Goal: Transaction & Acquisition: Purchase product/service

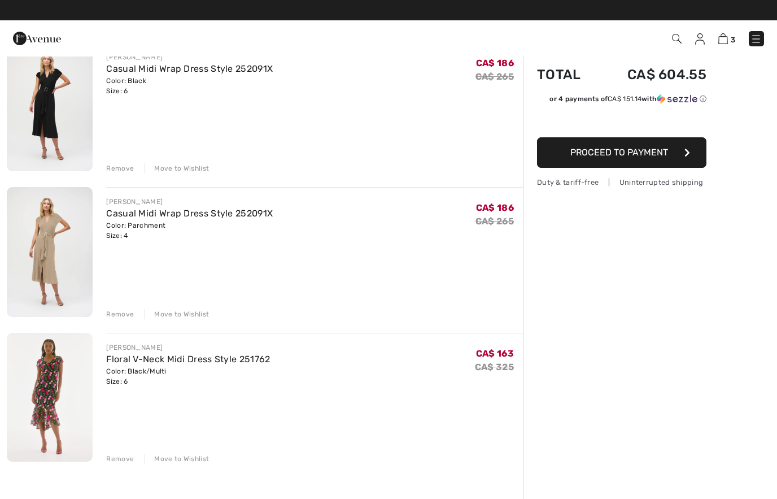
scroll to position [90, 0]
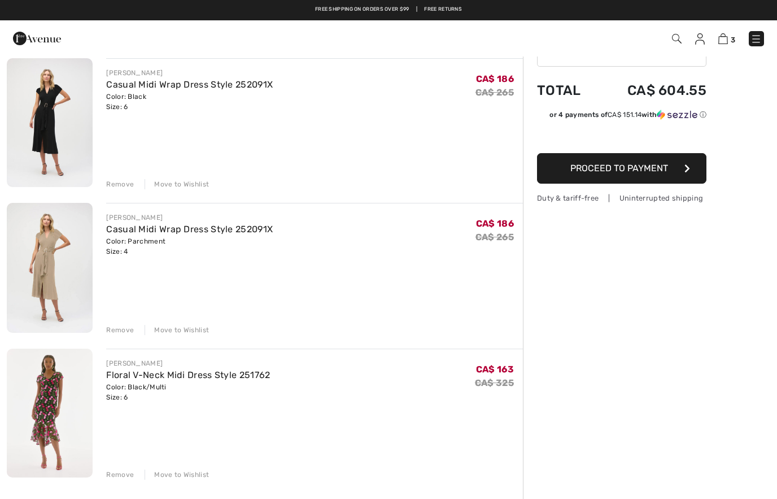
click at [113, 332] on div "Remove" at bounding box center [120, 330] width 28 height 10
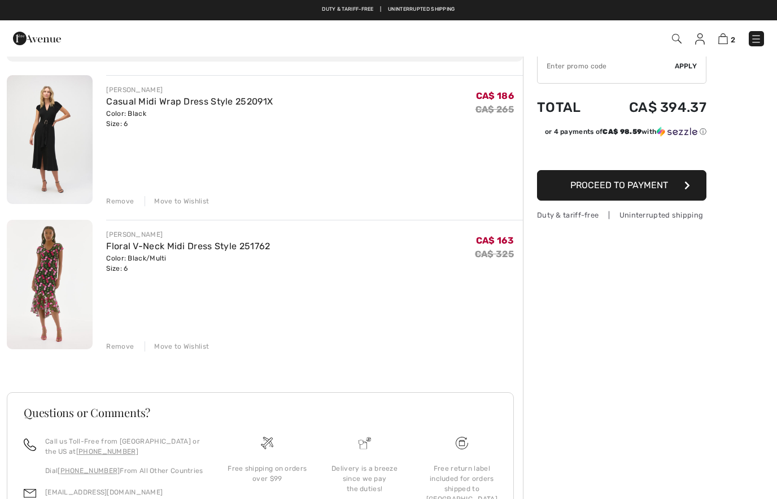
scroll to position [32, 0]
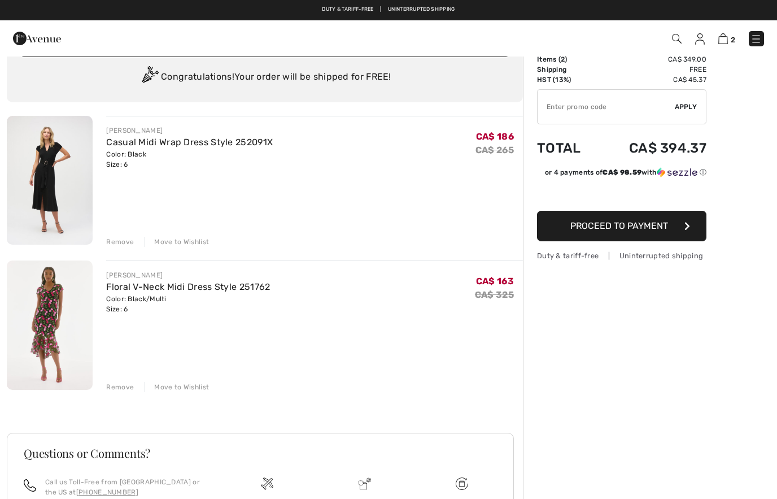
click at [208, 146] on link "Casual Midi Wrap Dress Style 252091X" at bounding box center [189, 142] width 167 height 11
click at [172, 138] on link "Casual Midi Wrap Dress Style 252091X" at bounding box center [189, 142] width 167 height 11
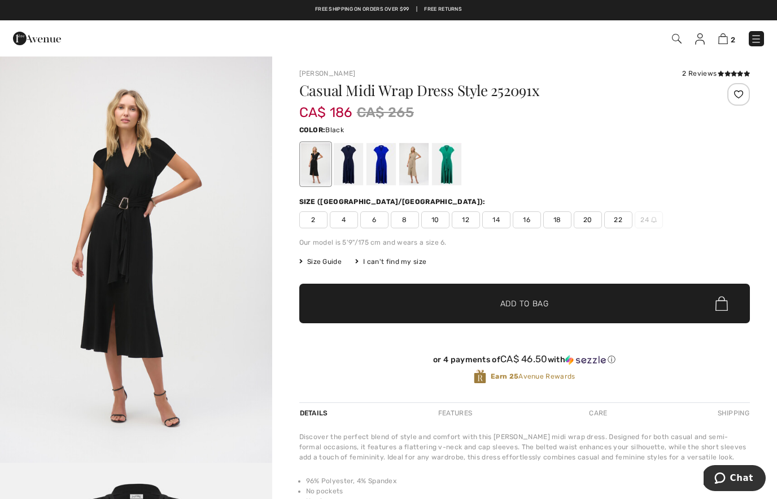
scroll to position [24, 0]
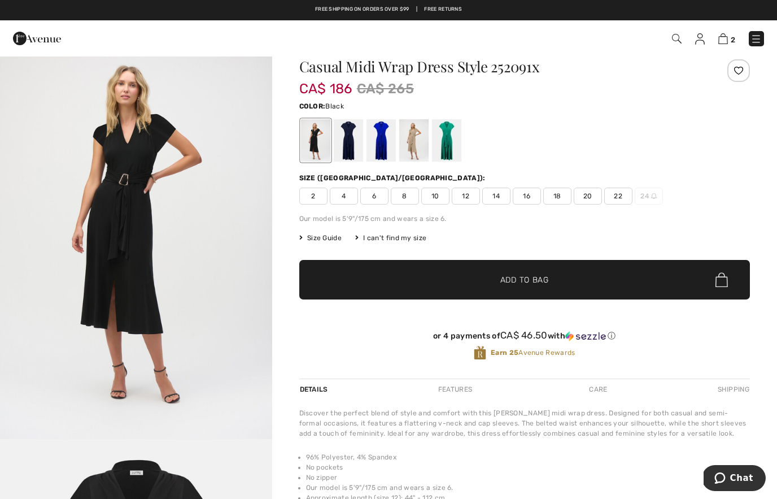
click at [381, 191] on span "6" at bounding box center [374, 196] width 28 height 17
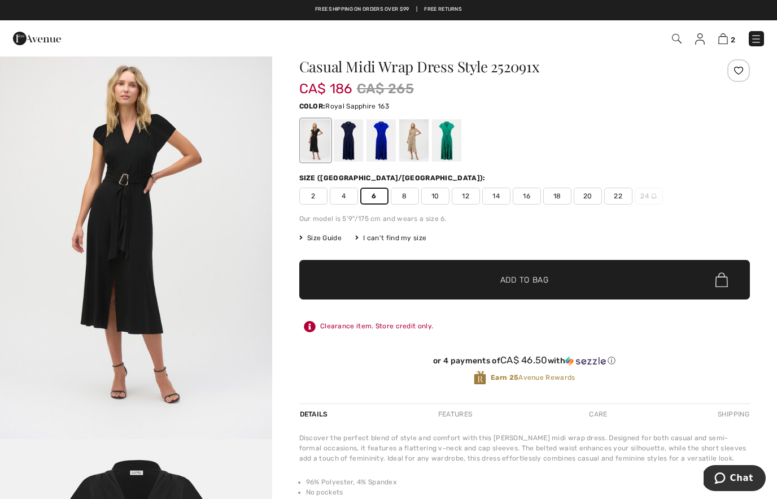
click at [383, 141] on div at bounding box center [380, 140] width 29 height 42
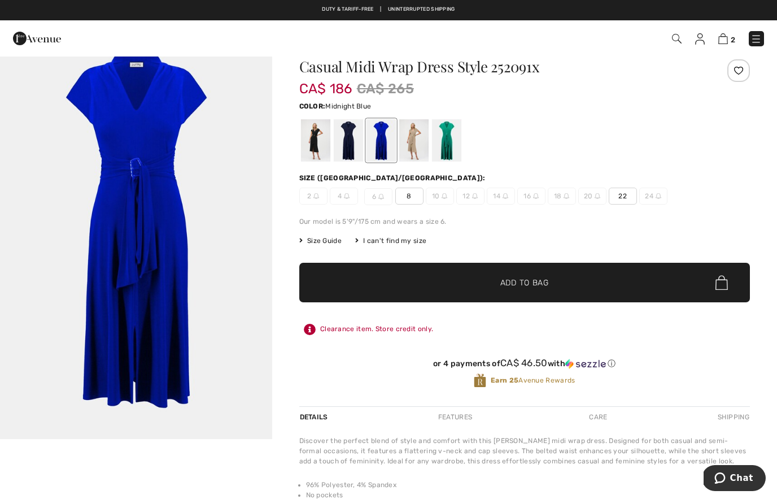
click at [345, 143] on div at bounding box center [347, 140] width 29 height 42
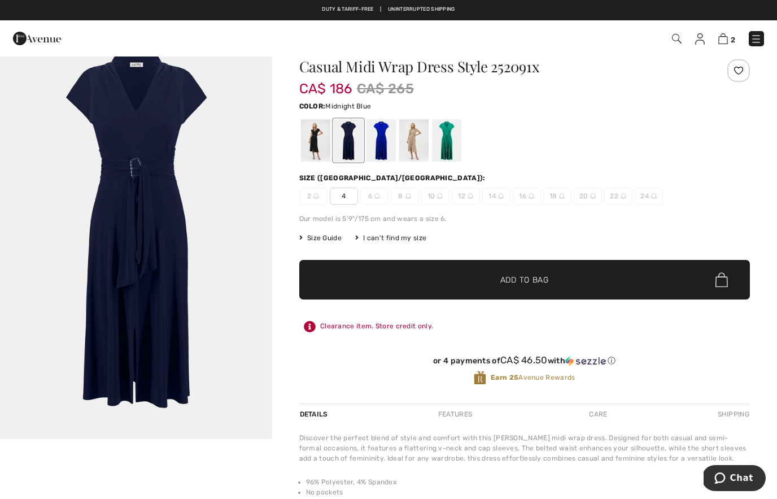
click at [220, 246] on img "1 / 1" at bounding box center [136, 235] width 272 height 408
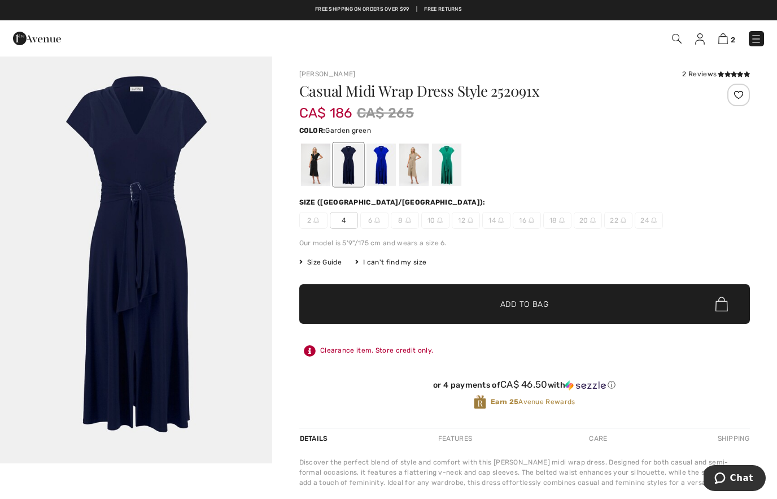
click at [445, 164] on div at bounding box center [445, 164] width 29 height 42
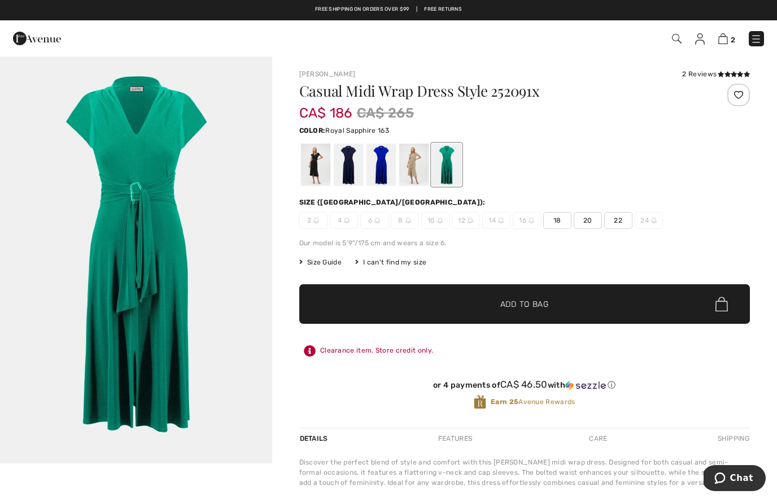
click at [372, 170] on div at bounding box center [380, 164] width 29 height 42
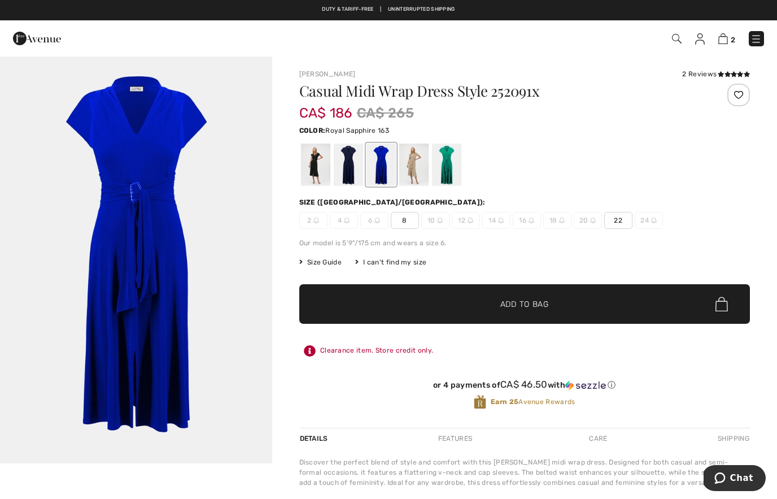
click at [377, 171] on div at bounding box center [380, 164] width 29 height 42
click at [344, 170] on div at bounding box center [347, 164] width 29 height 42
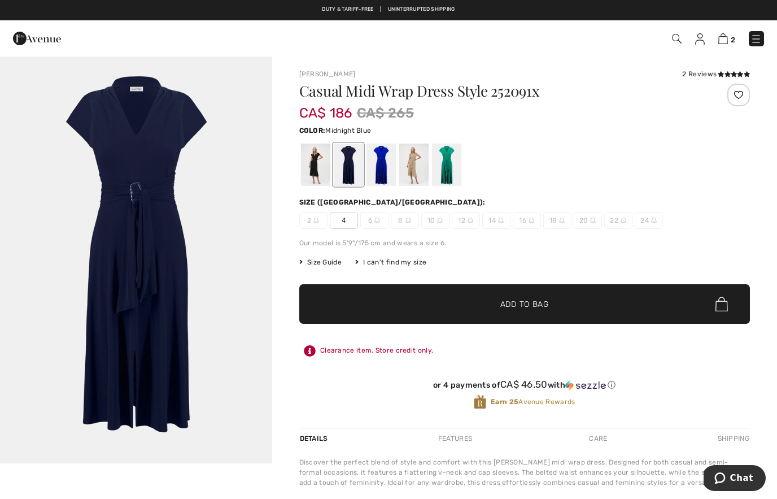
click at [379, 168] on div at bounding box center [380, 164] width 29 height 42
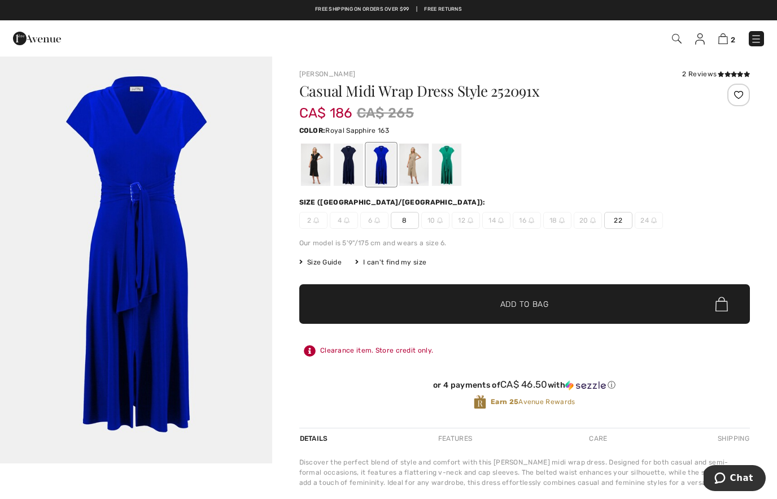
click at [374, 221] on img at bounding box center [377, 220] width 6 height 6
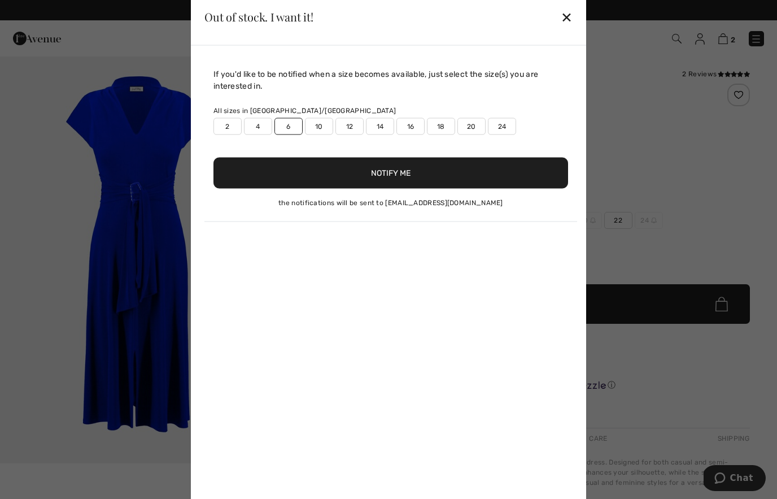
click at [564, 20] on div "✕" at bounding box center [567, 17] width 12 height 24
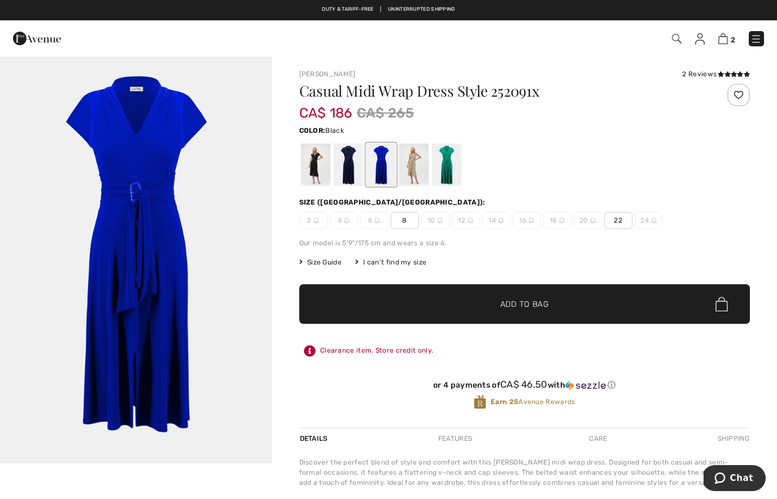
click at [320, 171] on div at bounding box center [314, 164] width 29 height 42
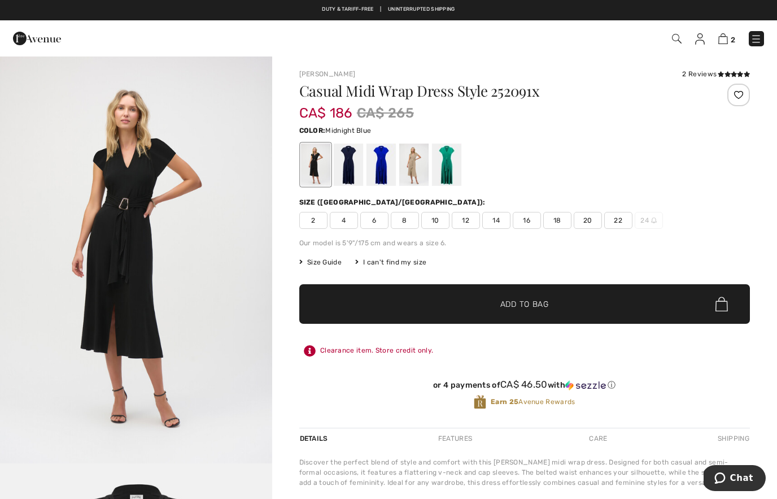
click at [350, 170] on div at bounding box center [347, 164] width 29 height 42
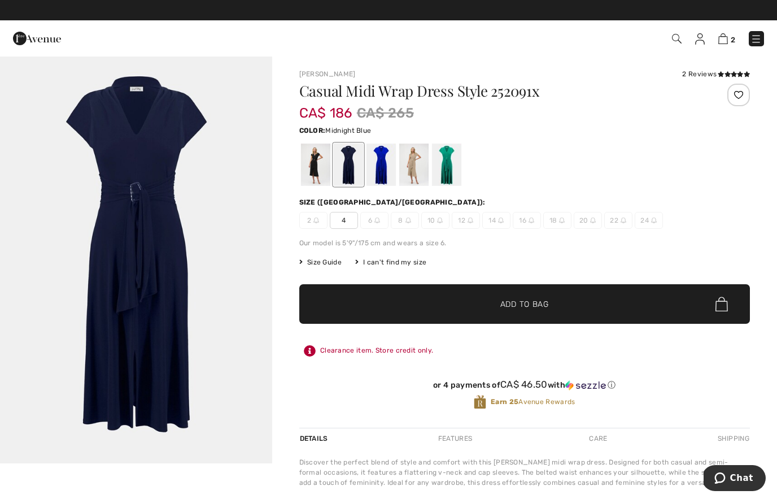
click at [380, 171] on div at bounding box center [380, 164] width 29 height 42
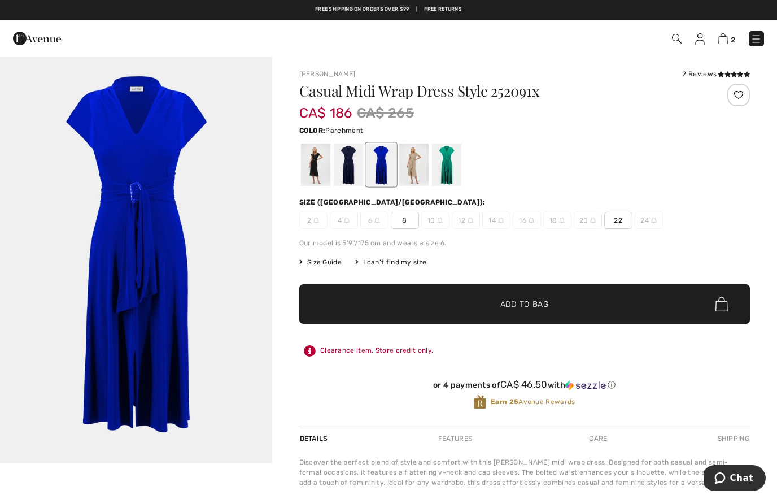
click at [412, 169] on div at bounding box center [413, 164] width 29 height 42
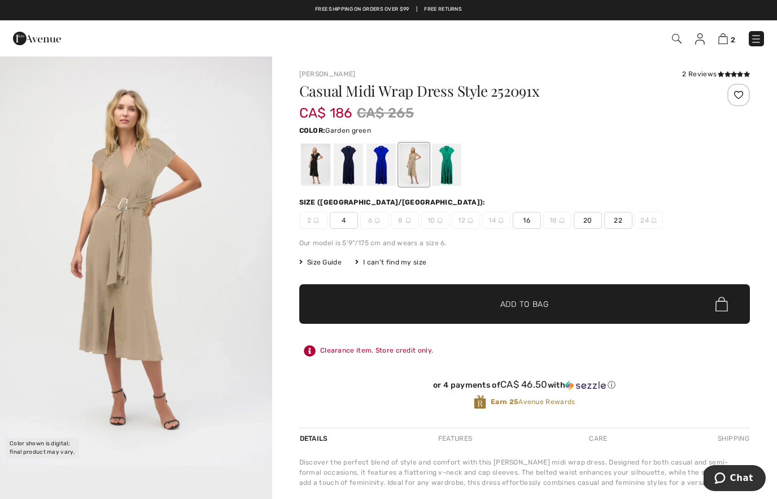
click at [442, 174] on div at bounding box center [445, 164] width 29 height 42
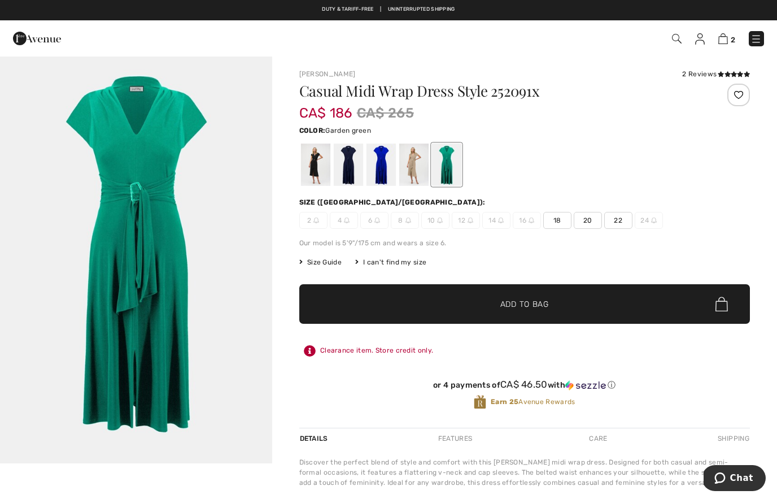
click at [312, 172] on div at bounding box center [314, 164] width 29 height 42
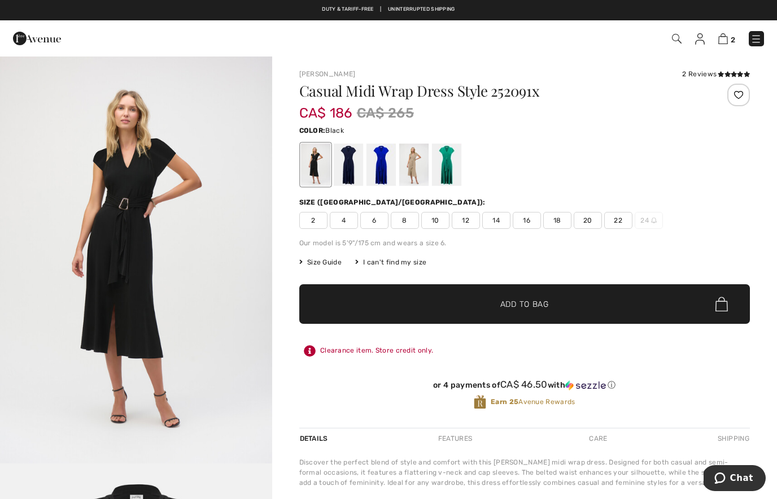
click at [693, 34] on span "2" at bounding box center [548, 38] width 431 height 15
click at [722, 27] on div "2 Checkout" at bounding box center [549, 38] width 448 height 23
click at [697, 40] on img at bounding box center [700, 38] width 10 height 11
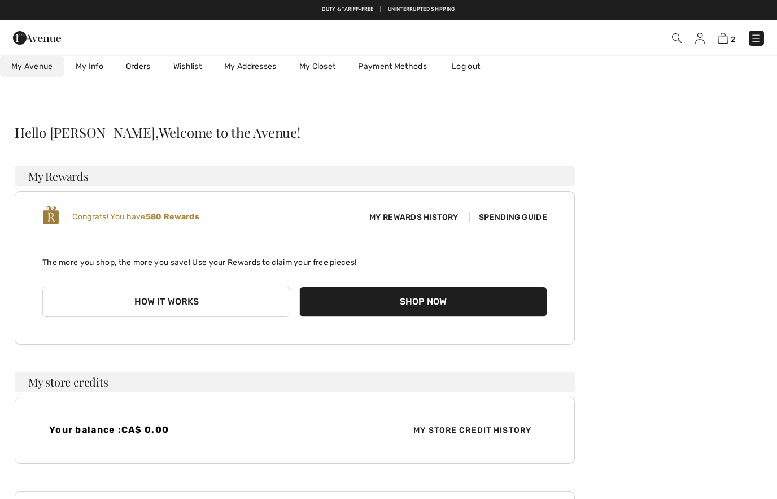
click at [318, 64] on link "My Closet" at bounding box center [317, 66] width 59 height 21
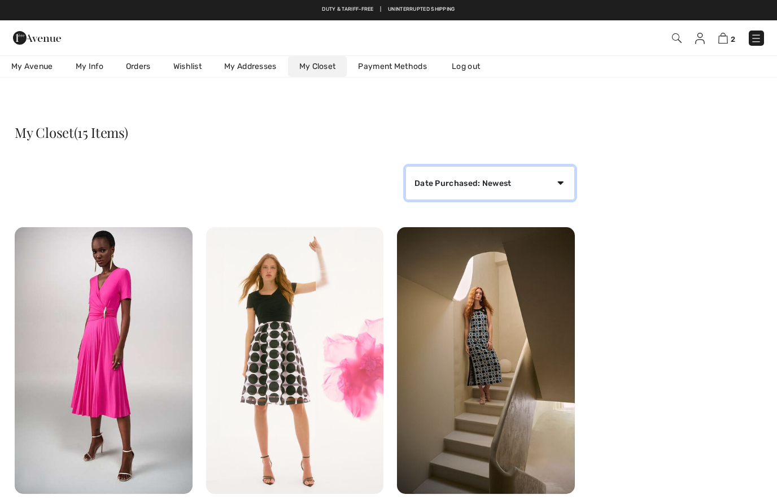
click at [555, 189] on select "Date Purchased: Newest Date Purchased: Oldest Price: High to Low Price: Low to …" at bounding box center [490, 183] width 169 height 34
select select "purchase-oldest"
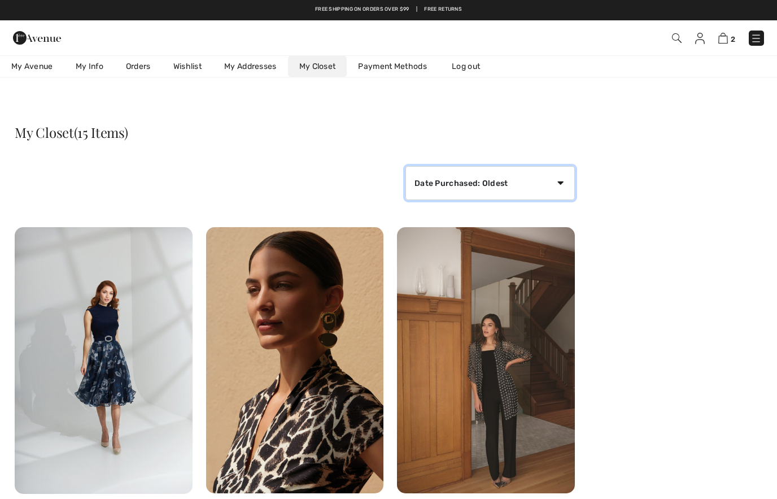
click at [550, 184] on select "Date Purchased: Newest Date Purchased: Oldest Price: High to Low Price: Low to …" at bounding box center [490, 183] width 169 height 34
select select "purchase-newest"
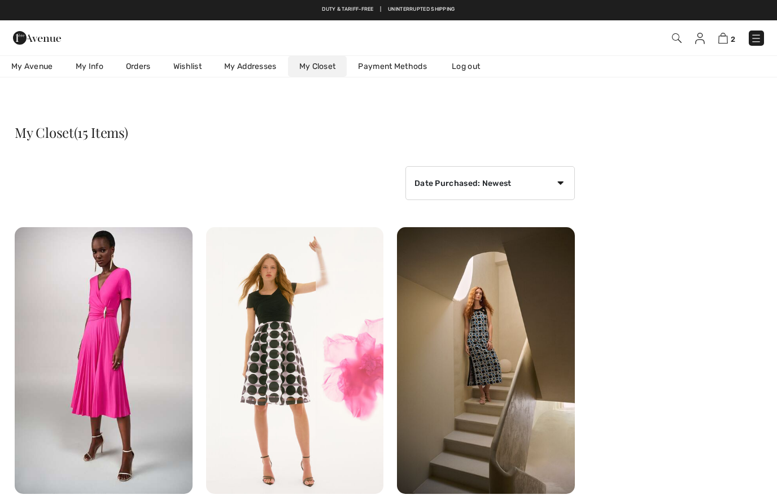
click at [188, 68] on link "Wishlist" at bounding box center [187, 66] width 51 height 21
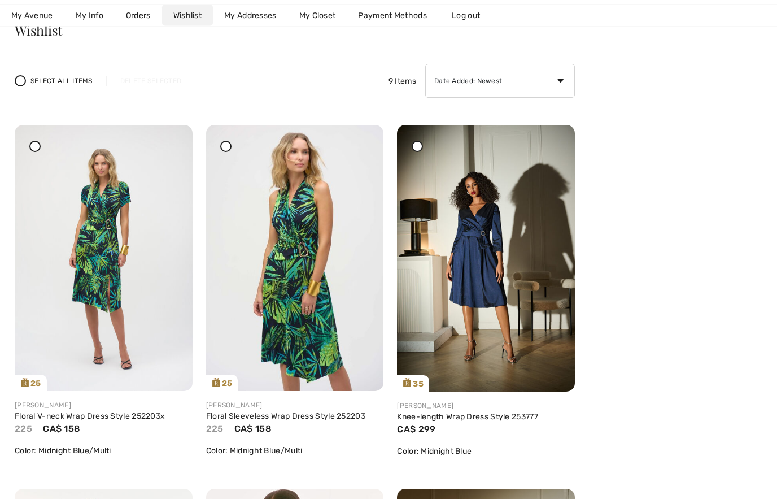
scroll to position [102, 0]
click at [356, 138] on img at bounding box center [295, 258] width 178 height 266
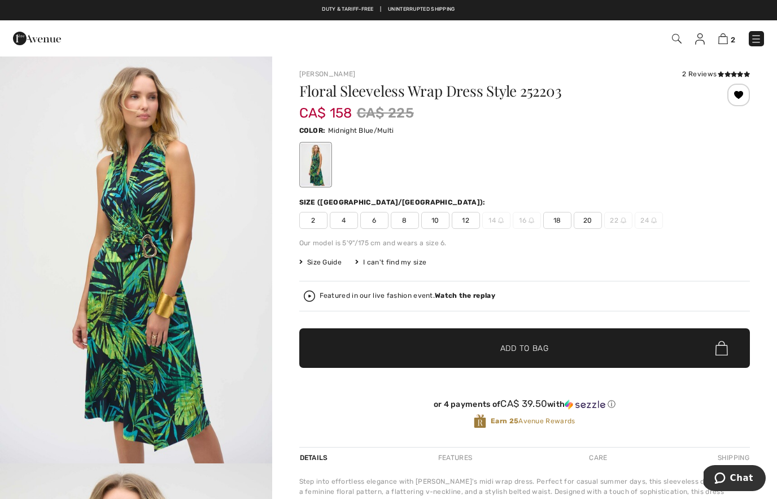
click at [690, 40] on span "2" at bounding box center [548, 38] width 431 height 15
click at [691, 39] on span "2" at bounding box center [548, 38] width 431 height 15
click at [714, 38] on span "2" at bounding box center [548, 38] width 431 height 15
click at [723, 43] on img at bounding box center [723, 38] width 10 height 11
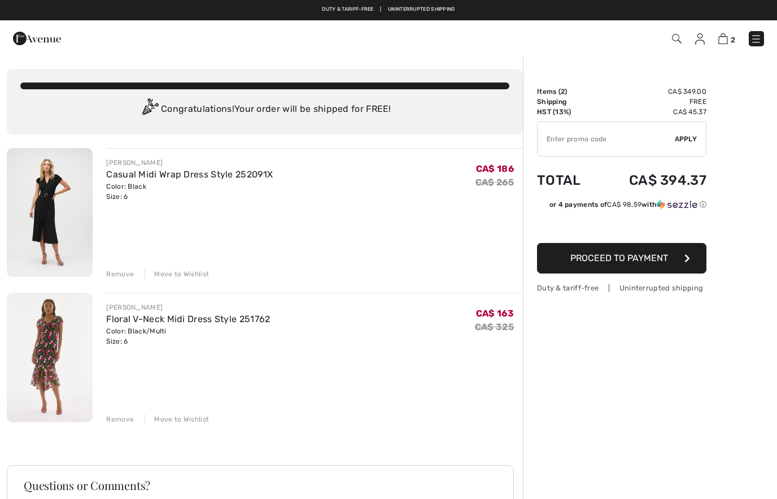
click at [673, 37] on img at bounding box center [677, 39] width 10 height 10
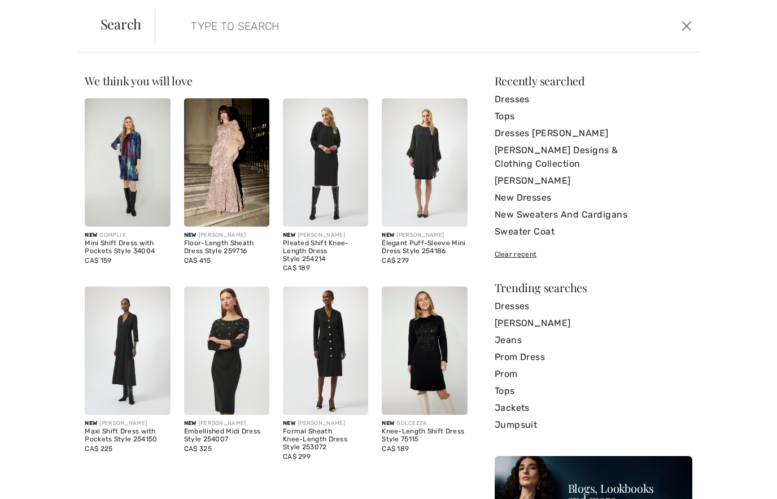
click at [685, 33] on button "Close" at bounding box center [686, 26] width 17 height 18
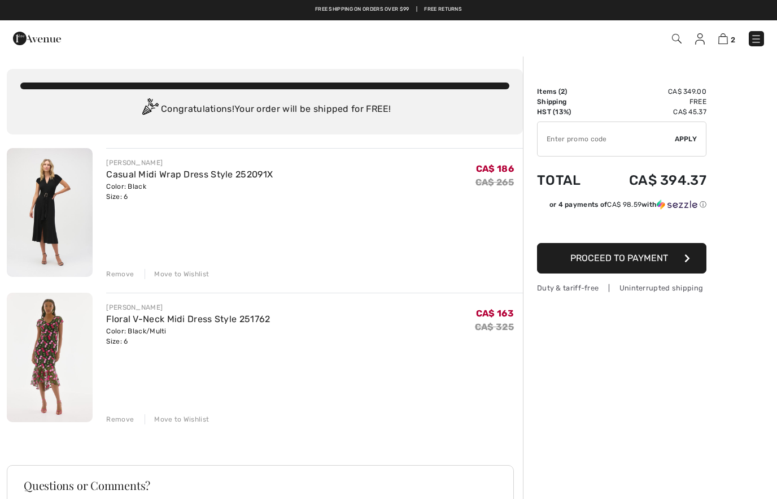
click at [692, 42] on span "2" at bounding box center [548, 38] width 431 height 15
click at [690, 45] on span "2" at bounding box center [548, 38] width 431 height 15
click at [700, 41] on img at bounding box center [700, 38] width 10 height 11
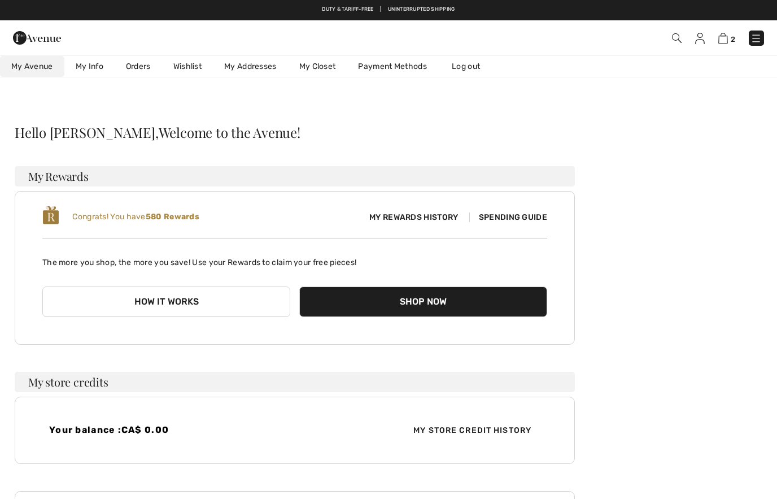
click at [198, 69] on link "Wishlist" at bounding box center [187, 66] width 51 height 21
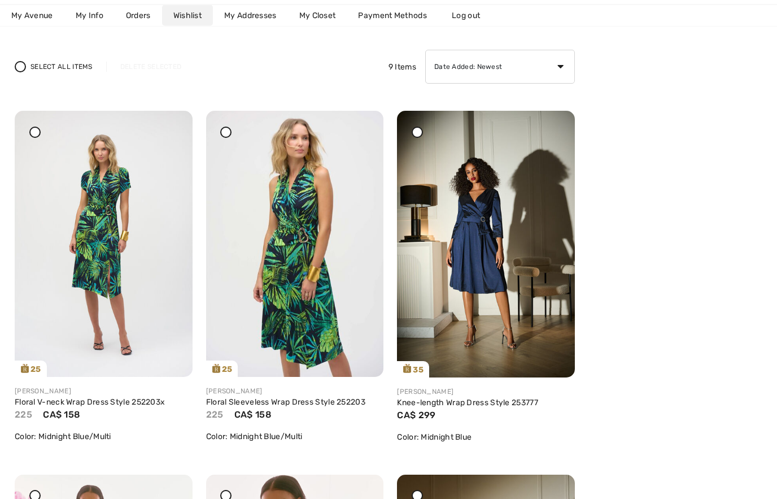
scroll to position [120, 0]
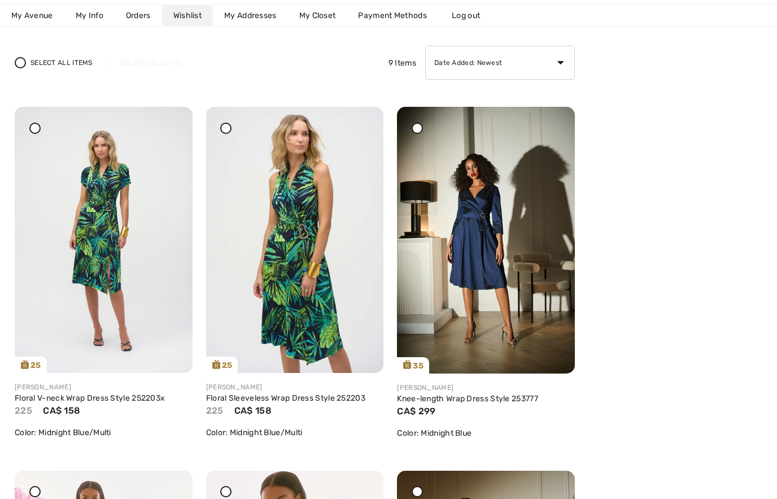
click at [168, 119] on icon at bounding box center [170, 115] width 7 height 8
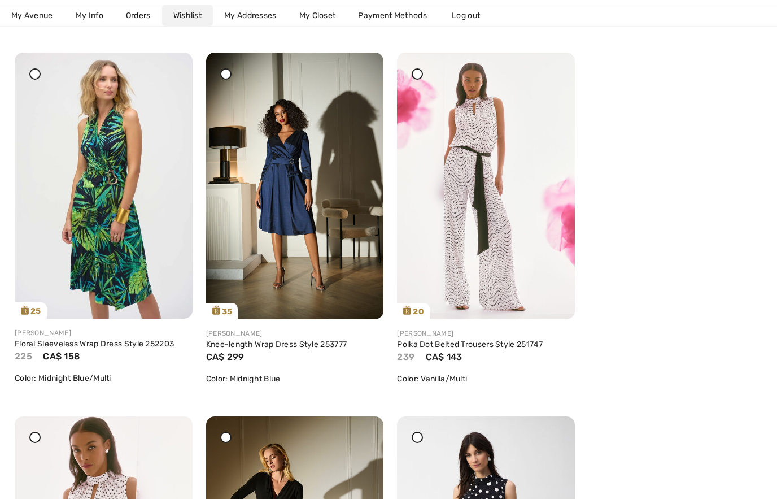
click at [104, 188] on img at bounding box center [104, 186] width 178 height 266
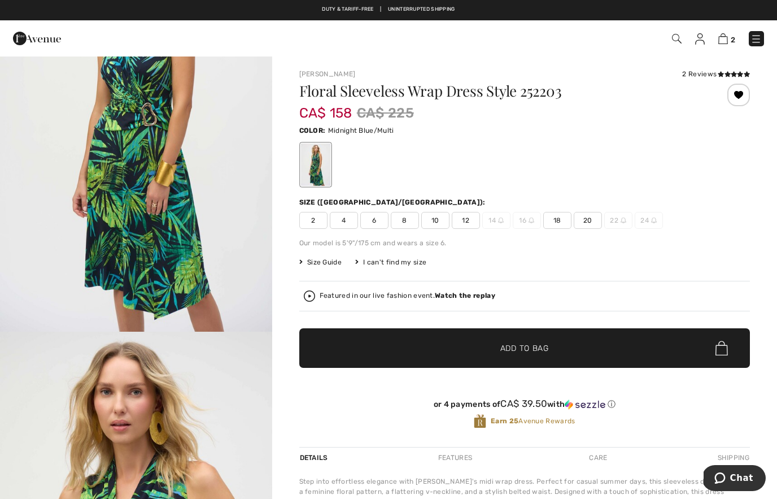
scroll to position [127, 0]
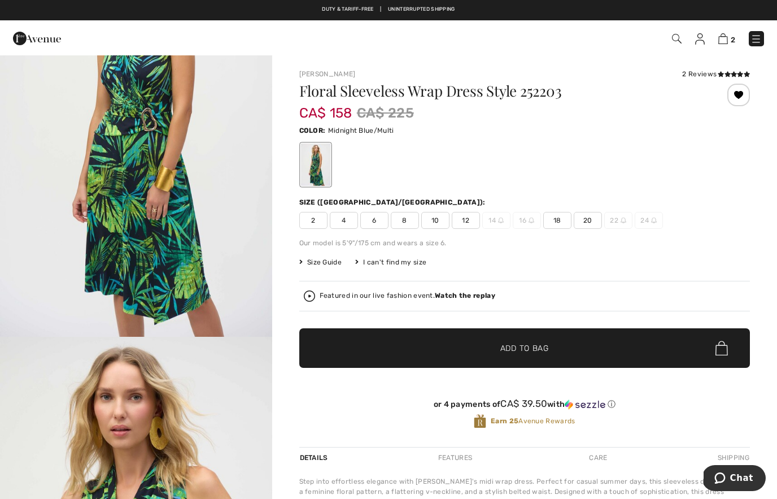
click at [236, 166] on img "1 / 5" at bounding box center [136, 133] width 272 height 408
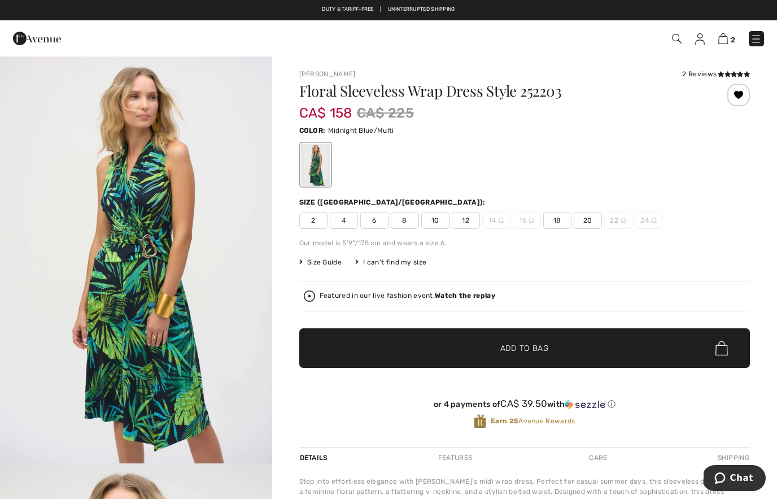
click at [675, 43] on img at bounding box center [677, 39] width 10 height 10
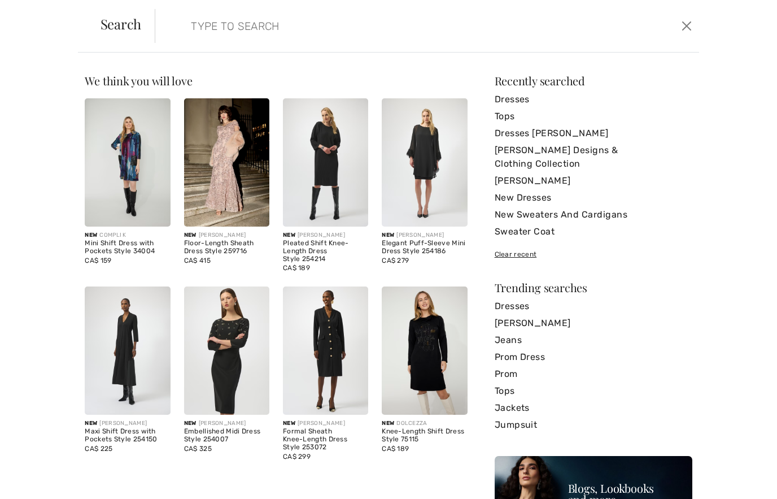
click at [280, 26] on input "search" at bounding box center [368, 26] width 372 height 34
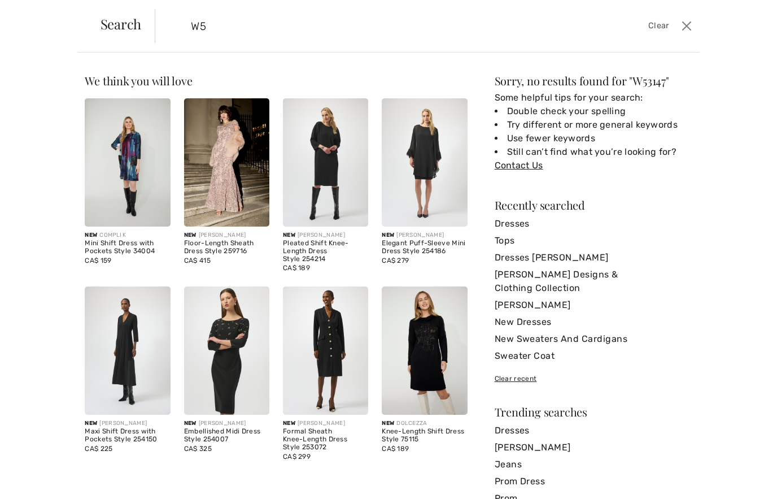
type input "W"
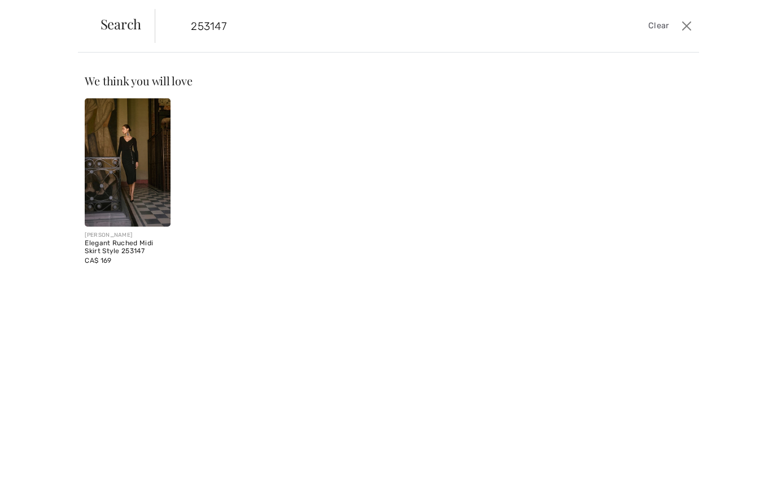
type input "253147"
click at [138, 159] on img at bounding box center [127, 162] width 85 height 128
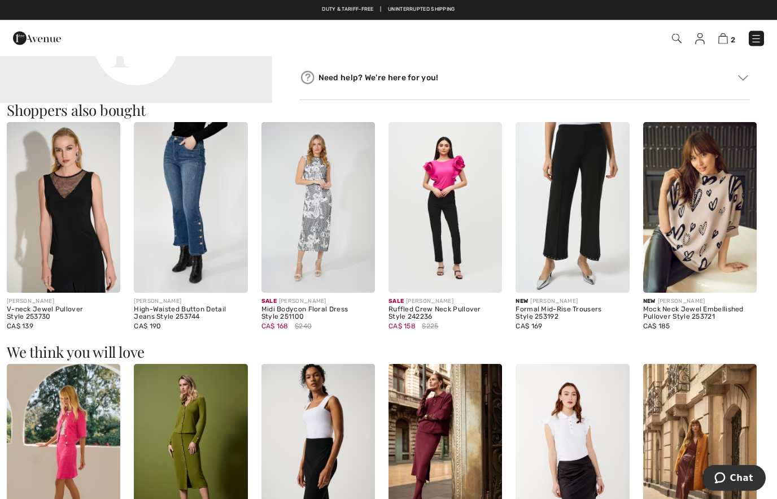
scroll to position [1038, 0]
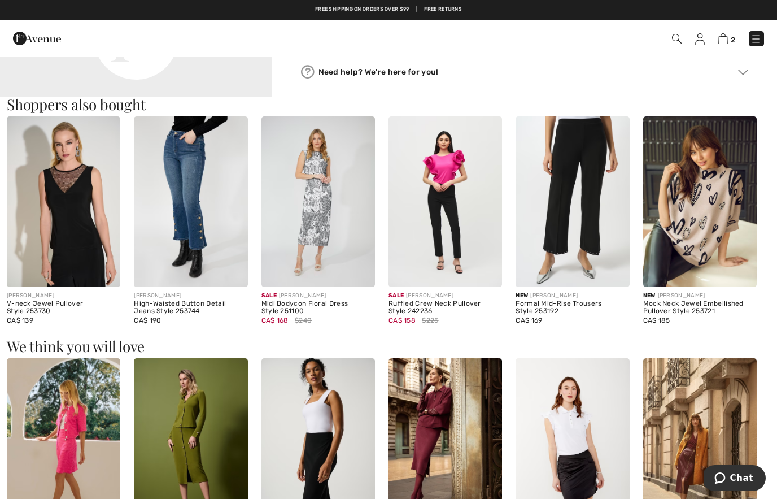
click at [293, 233] on img at bounding box center [318, 201] width 114 height 171
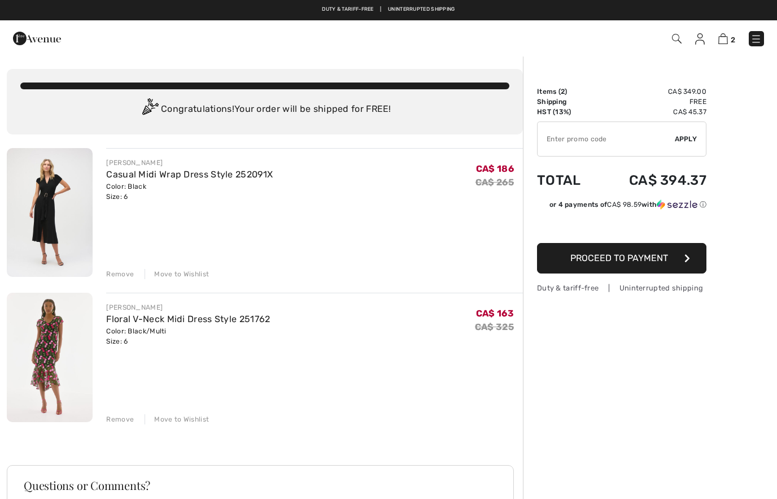
click at [56, 377] on img at bounding box center [50, 357] width 86 height 129
click at [220, 321] on link "Floral V-Neck Midi Dress Style 251762" at bounding box center [188, 318] width 164 height 11
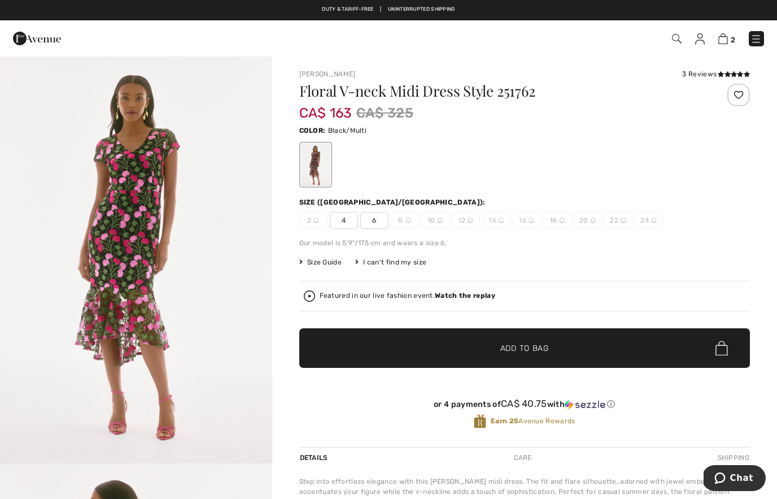
click at [685, 185] on div at bounding box center [524, 164] width 451 height 47
click at [215, 274] on img "1 / 5" at bounding box center [136, 259] width 272 height 408
